Goal: Task Accomplishment & Management: Complete application form

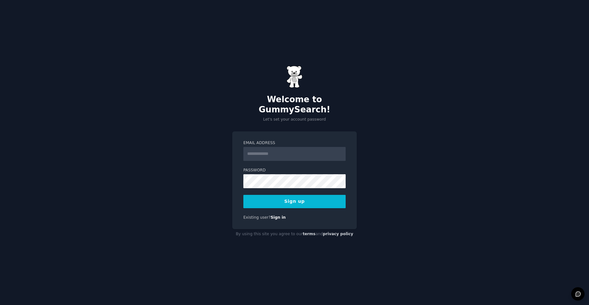
click at [273, 148] on input "Email Address" at bounding box center [294, 154] width 102 height 14
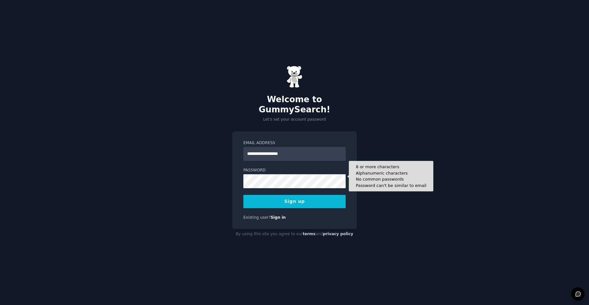
type input "**********"
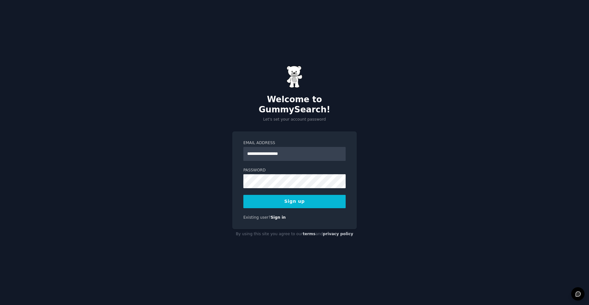
click at [397, 167] on div "**********" at bounding box center [294, 152] width 589 height 305
click at [306, 199] on button "Sign up" at bounding box center [294, 201] width 102 height 13
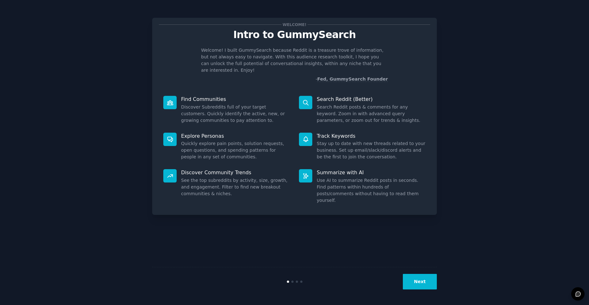
click at [418, 287] on button "Next" at bounding box center [420, 282] width 34 height 16
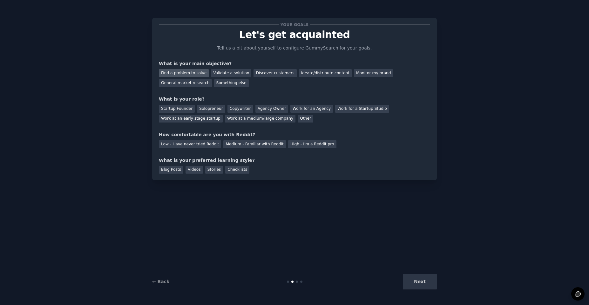
click at [193, 73] on div "Find a problem to solve" at bounding box center [184, 73] width 50 height 8
click at [172, 120] on div "Work at an early stage startup" at bounding box center [191, 119] width 64 height 8
click at [190, 145] on div "Low - Have never tried Reddit" at bounding box center [190, 144] width 62 height 8
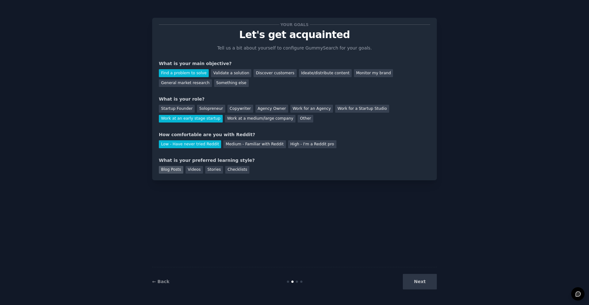
click at [169, 170] on div "Blog Posts" at bounding box center [171, 170] width 24 height 8
click at [414, 282] on button "Next" at bounding box center [420, 282] width 34 height 16
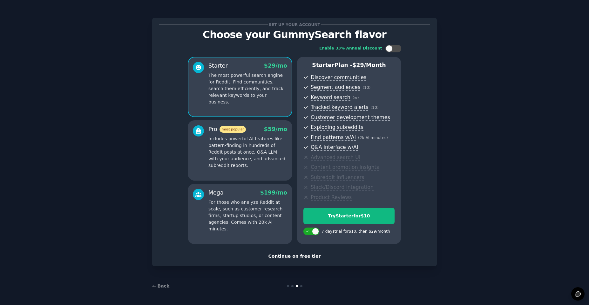
click at [291, 258] on div "Continue on free tier" at bounding box center [294, 256] width 271 height 7
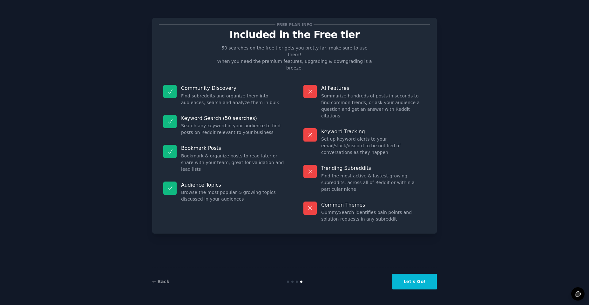
click at [417, 283] on button "Let's Go!" at bounding box center [415, 282] width 44 height 16
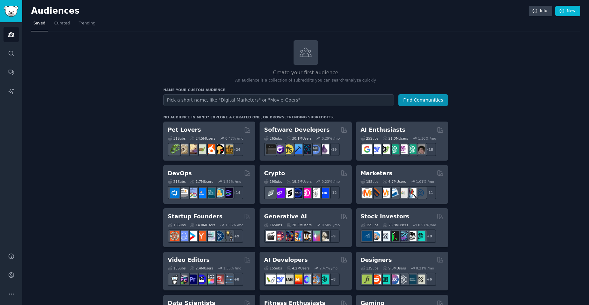
click at [186, 105] on input "text" at bounding box center [278, 100] width 231 height 12
type input "b"
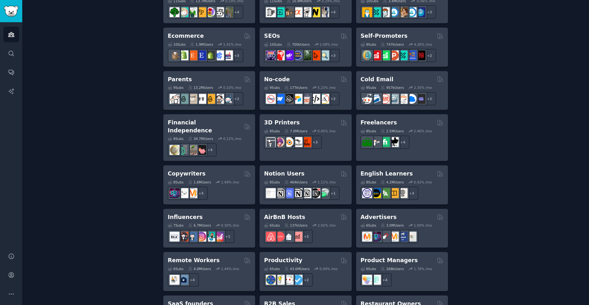
scroll to position [355, 0]
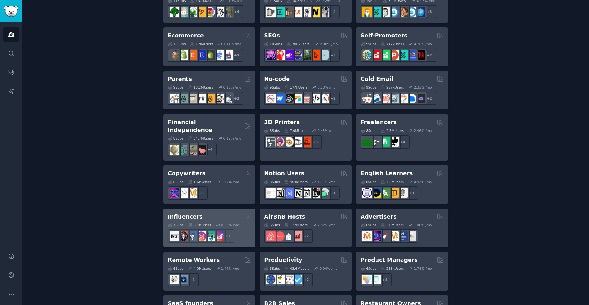
type input "consultants"
click at [231, 213] on div "Influencers" at bounding box center [209, 217] width 83 height 8
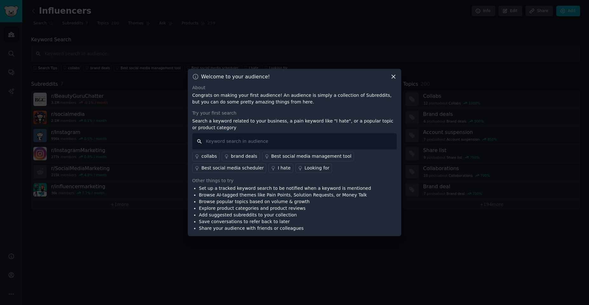
click at [223, 145] on input "text" at bounding box center [294, 141] width 205 height 16
type input "true"
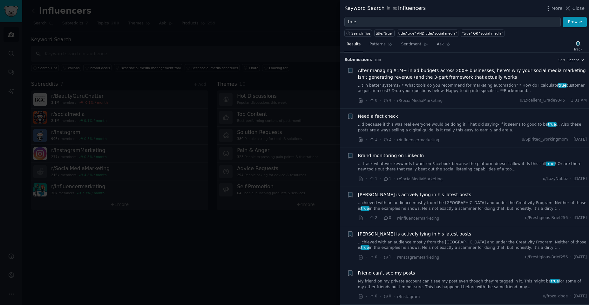
click at [378, 115] on span "Need a fact check" at bounding box center [378, 116] width 40 height 7
